Goal: Communication & Community: Answer question/provide support

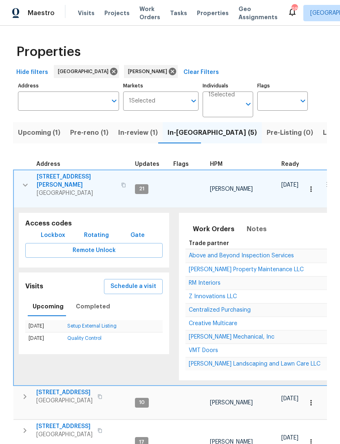
click at [26, 180] on icon "button" at bounding box center [25, 185] width 10 height 10
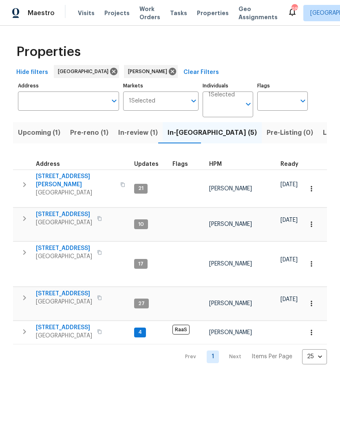
click at [21, 327] on icon "button" at bounding box center [25, 331] width 10 height 10
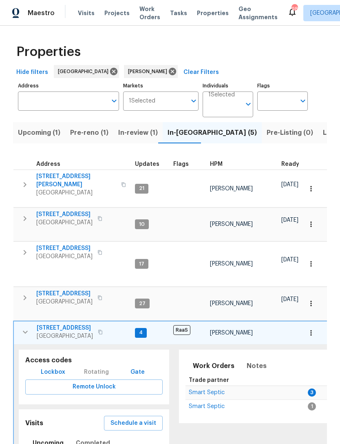
click at [205, 390] on span "Smart Septic" at bounding box center [207, 392] width 36 height 6
click at [28, 327] on icon "button" at bounding box center [25, 332] width 10 height 10
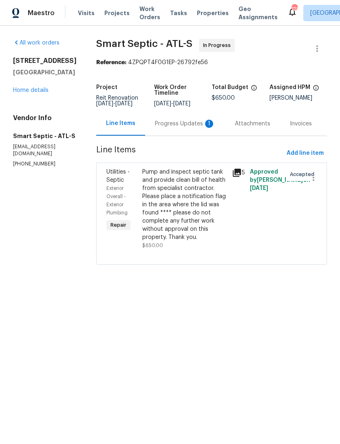
click at [237, 128] on div "Attachments" at bounding box center [252, 124] width 35 height 8
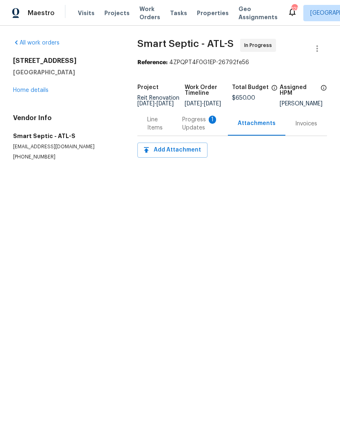
click at [191, 131] on div "Progress Updates 1" at bounding box center [200, 123] width 36 height 16
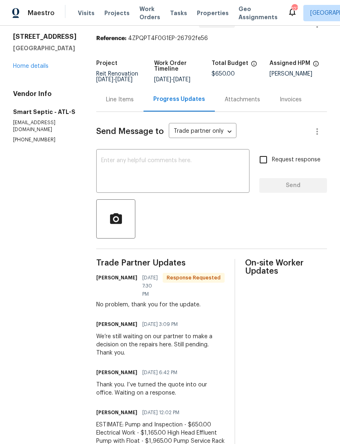
scroll to position [24, 0]
click at [176, 178] on textarea at bounding box center [173, 171] width 144 height 29
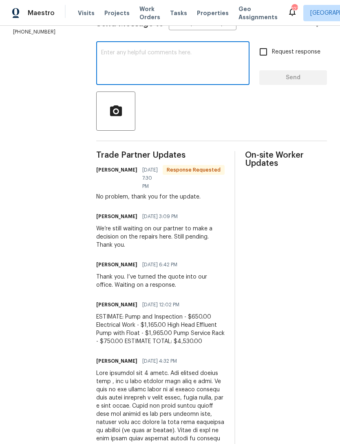
scroll to position [131, 0]
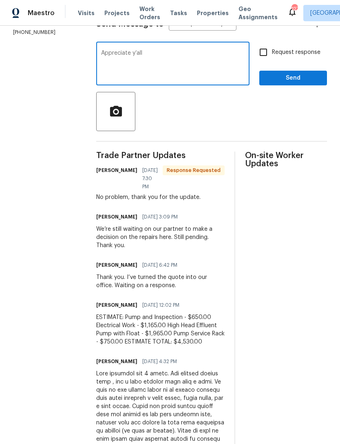
type textarea "Appreciate y’all"
click at [297, 77] on button "Send" at bounding box center [293, 78] width 68 height 15
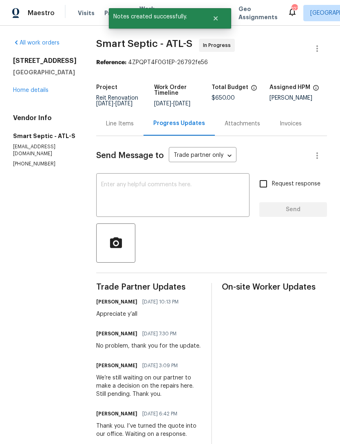
click at [35, 93] on link "Home details" at bounding box center [30, 90] width 35 height 6
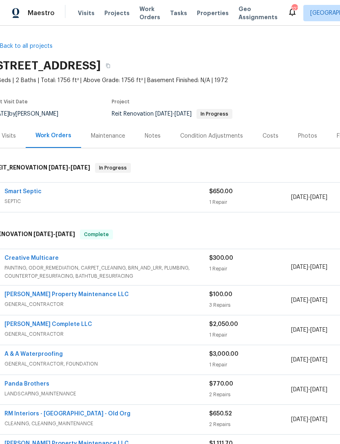
scroll to position [0, 9]
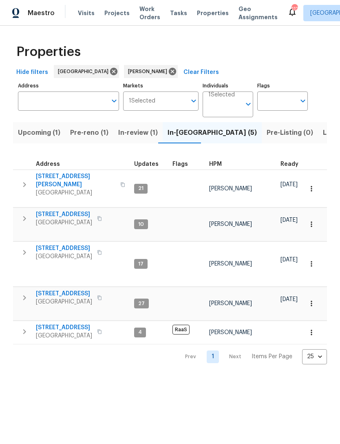
click at [89, 133] on span "Pre-reno (1)" at bounding box center [89, 132] width 38 height 11
